Goal: Task Accomplishment & Management: Manage account settings

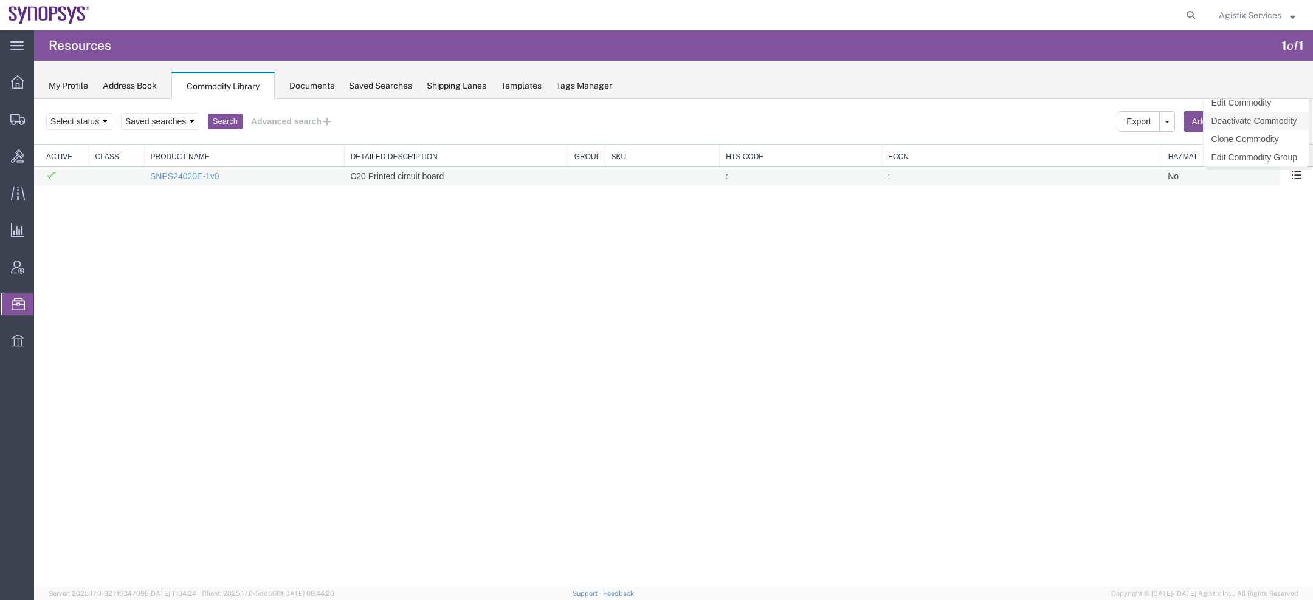
click at [1271, 119] on link "Deactivate Commodity" at bounding box center [1255, 121] width 105 height 18
click at [294, 118] on button "Advanced search" at bounding box center [291, 121] width 99 height 21
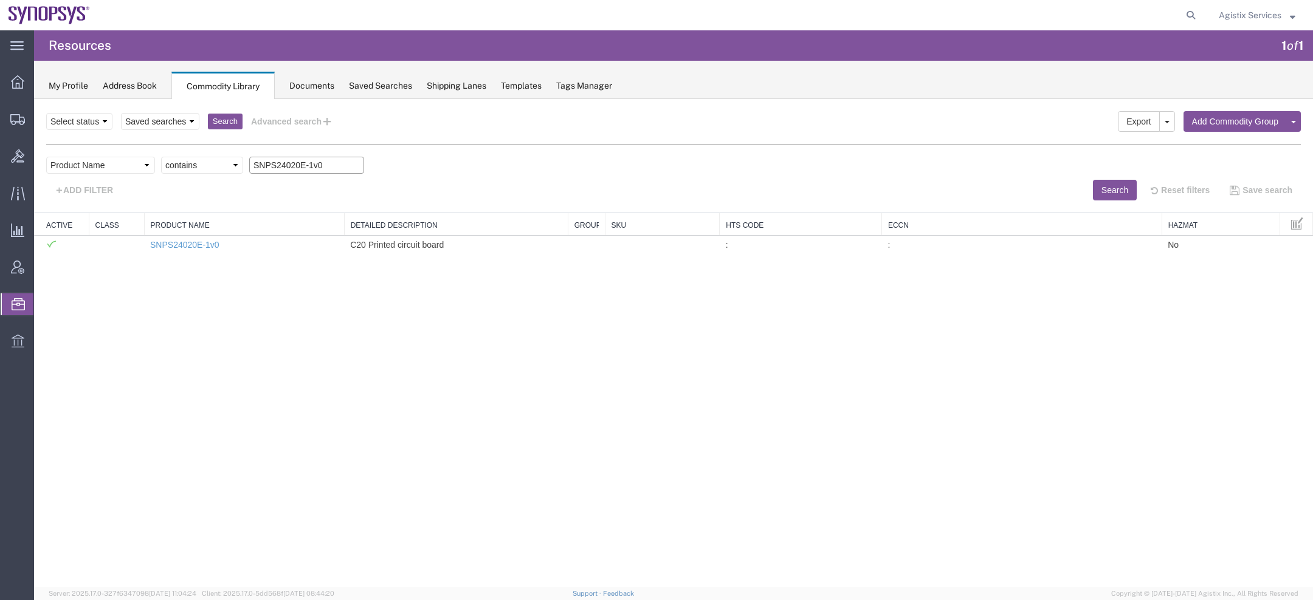
click at [295, 172] on input "SNPS24020E-1v0" at bounding box center [306, 165] width 115 height 17
paste input "1"
click at [1107, 195] on button "Search" at bounding box center [1115, 190] width 44 height 21
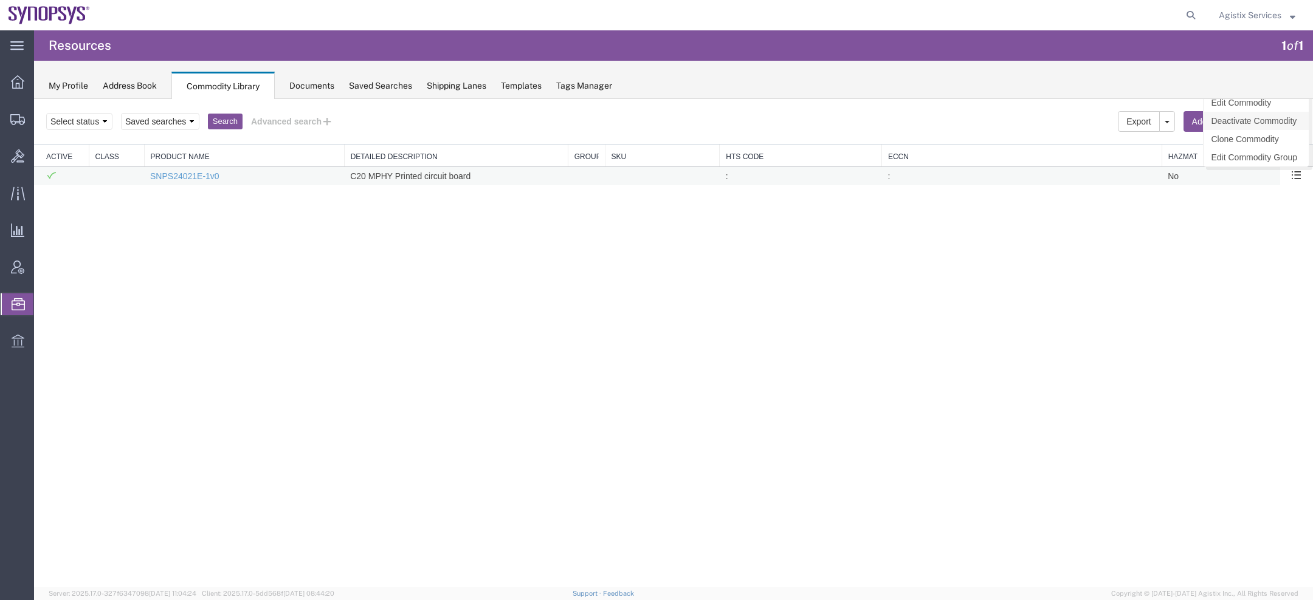
click at [1283, 120] on link "Deactivate Commodity" at bounding box center [1255, 121] width 105 height 18
click at [328, 109] on div "Search Export Import Add Commodity Group Add Commodity Select status Active All…" at bounding box center [673, 122] width 1278 height 46
click at [326, 115] on icon at bounding box center [327, 121] width 12 height 13
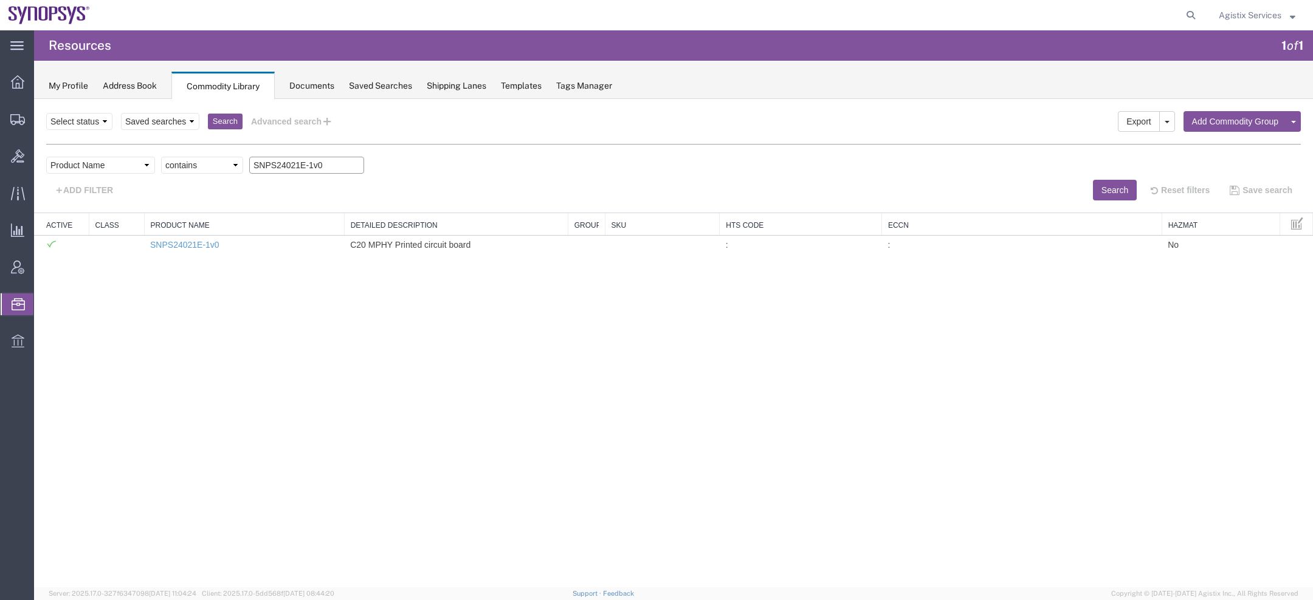
click at [284, 162] on input "SNPS24021E-1v0" at bounding box center [306, 165] width 115 height 17
paste input "notebook"
click at [1093, 183] on button "Search" at bounding box center [1115, 190] width 44 height 21
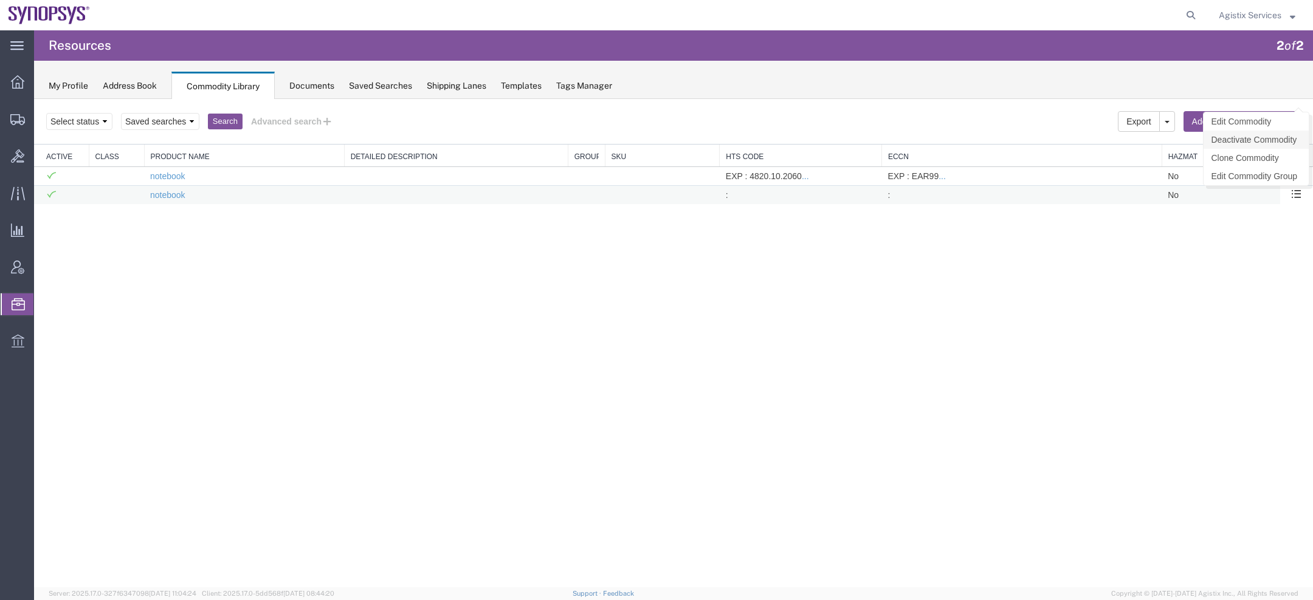
click at [1273, 140] on link "Deactivate Commodity" at bounding box center [1255, 140] width 105 height 18
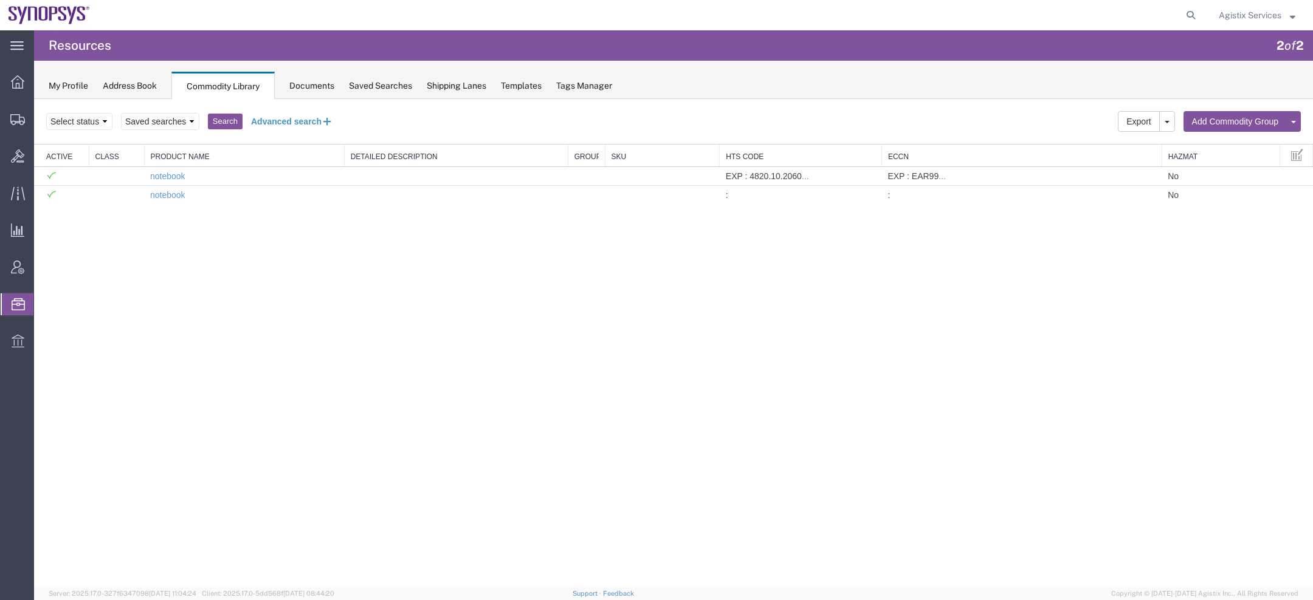
click at [301, 119] on button "Advanced search" at bounding box center [291, 121] width 99 height 21
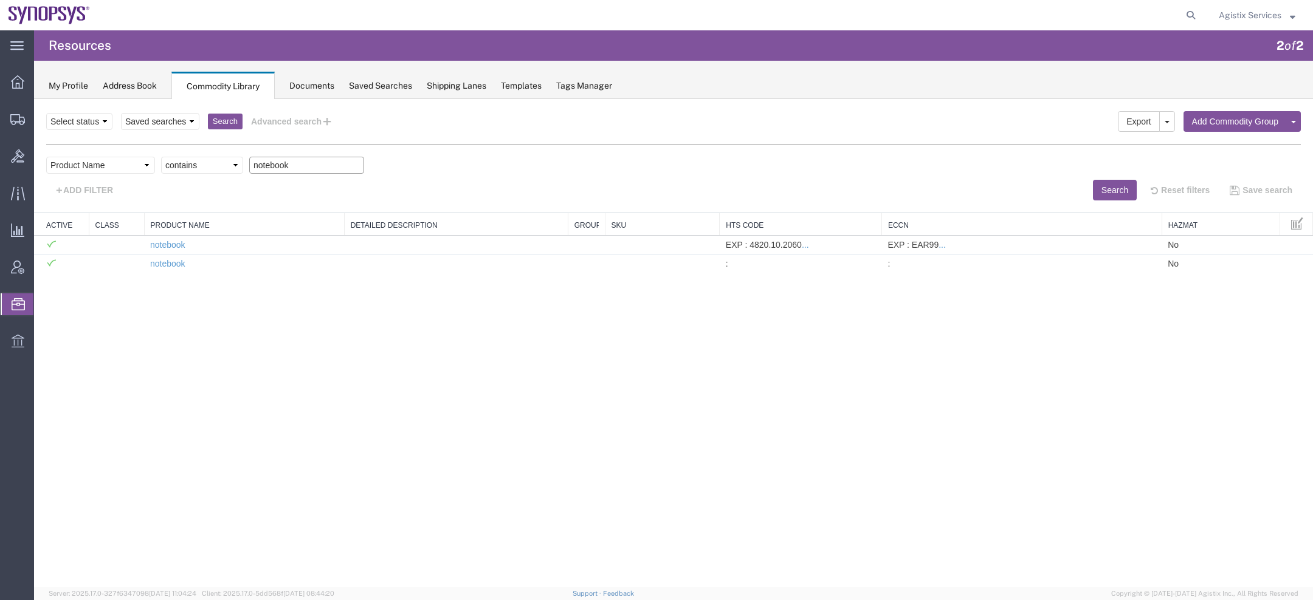
drag, startPoint x: 238, startPoint y: 163, endPoint x: 122, endPoint y: 157, distance: 116.3
click at [152, 163] on div "Field Class Commodity Category Commodity Group Commodity Quantity Commodity Val…" at bounding box center [673, 168] width 1254 height 23
paste input "powerban"
type input "powerbank"
click at [1107, 191] on button "Search" at bounding box center [1115, 190] width 44 height 21
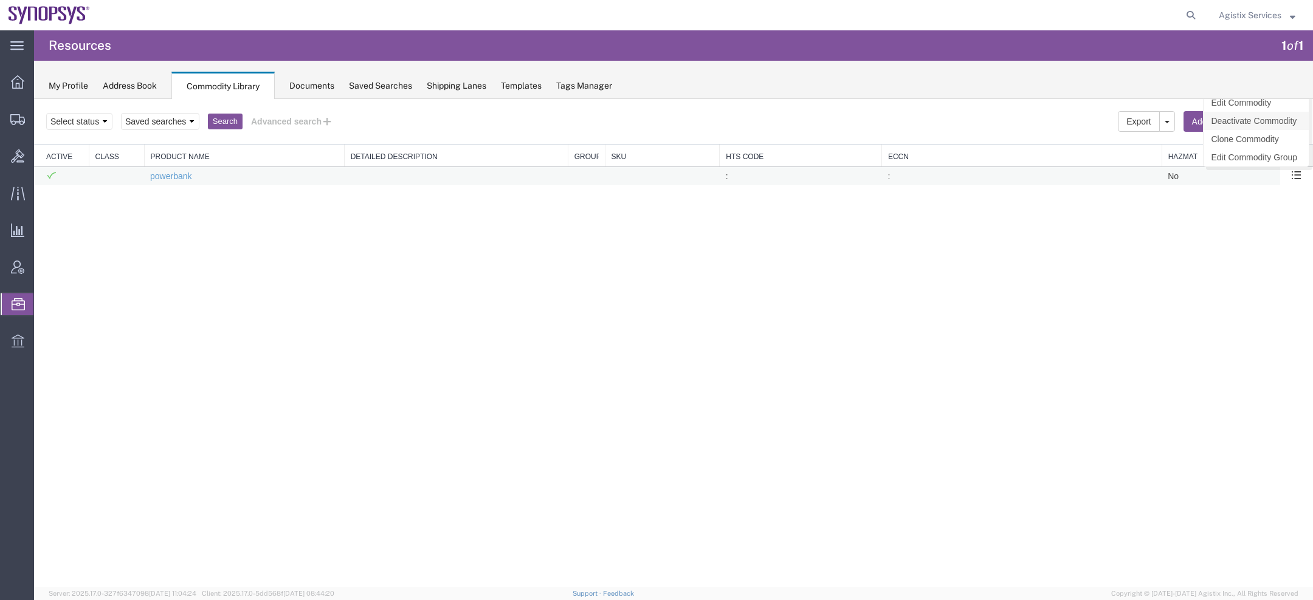
click at [1272, 116] on link "Deactivate Commodity" at bounding box center [1255, 121] width 105 height 18
click at [1238, 16] on span "Agistix Services" at bounding box center [1249, 15] width 63 height 13
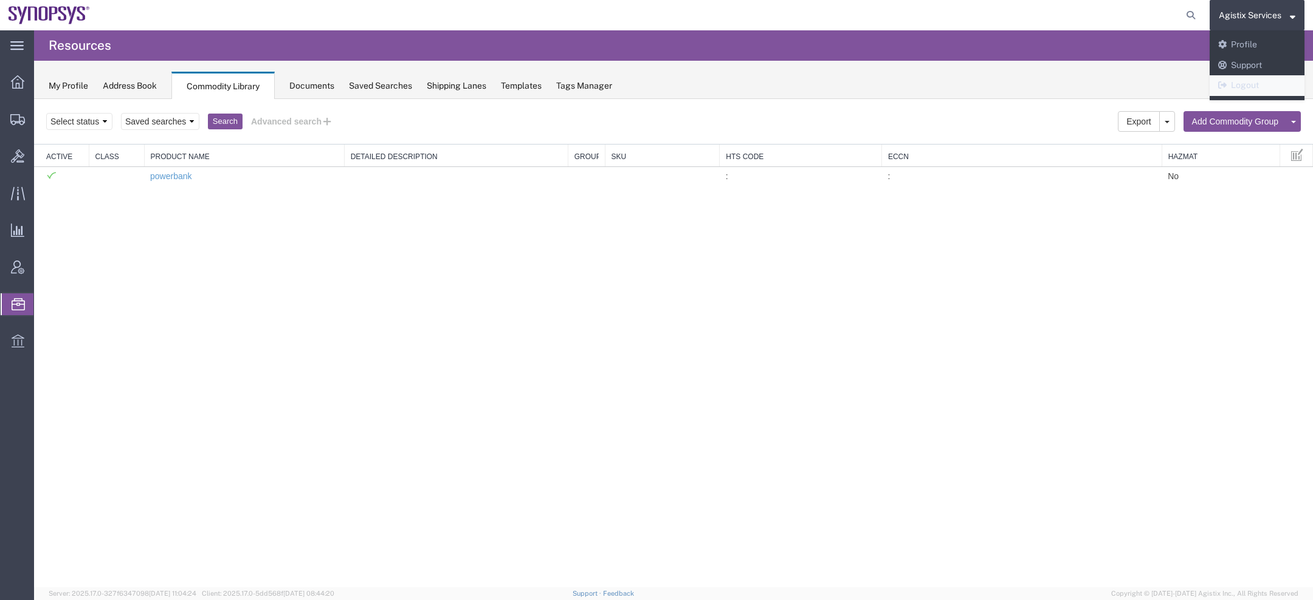
click at [1238, 83] on link "Logout" at bounding box center [1256, 85] width 95 height 21
